Goal: Check status: Check status

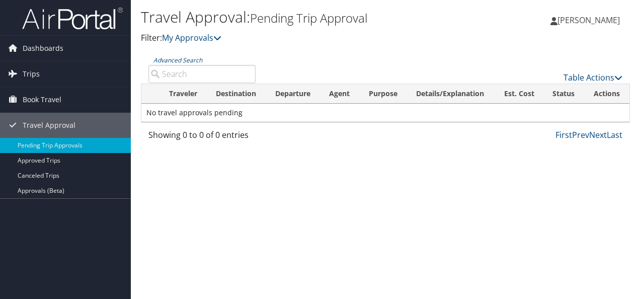
click at [582, 20] on span "[PERSON_NAME]" at bounding box center [588, 20] width 62 height 11
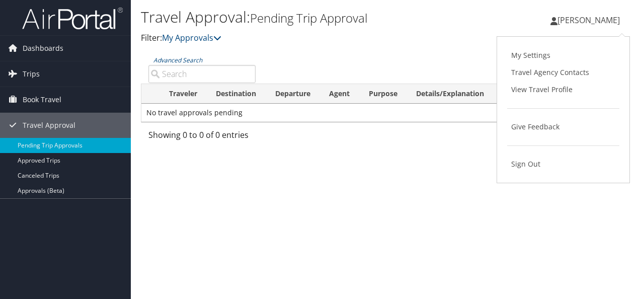
click at [543, 91] on link "View Travel Profile" at bounding box center [563, 89] width 112 height 17
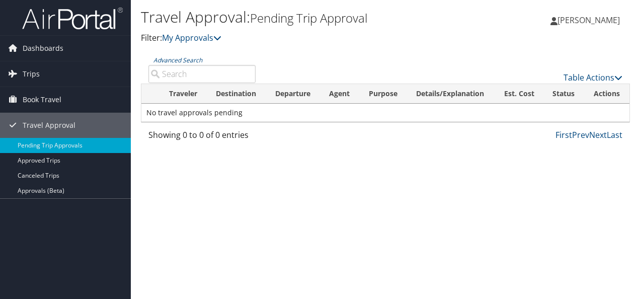
click at [293, 185] on div "Travel Approval: Pending Trip Approval Filter: My Approvals [PERSON_NAME] [PERS…" at bounding box center [385, 149] width 509 height 299
click at [298, 169] on div "Travel Approval: Pending Trip Approval Filter: My Approvals [PERSON_NAME] [PERS…" at bounding box center [385, 149] width 509 height 299
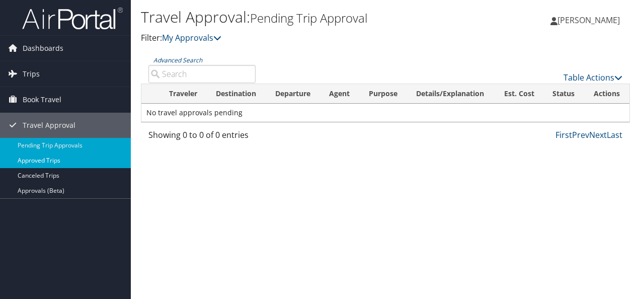
click at [50, 158] on link "Approved Trips" at bounding box center [65, 160] width 131 height 15
